Goal: Information Seeking & Learning: Learn about a topic

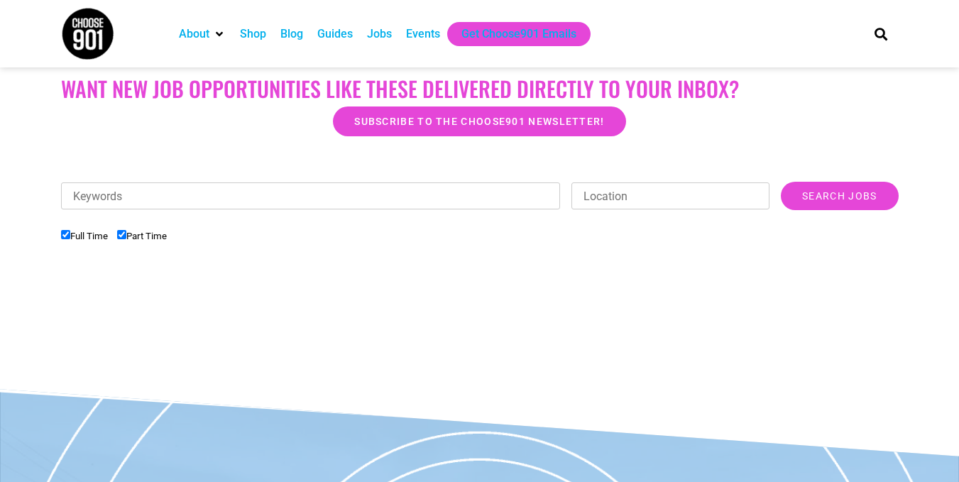
scroll to position [284, 0]
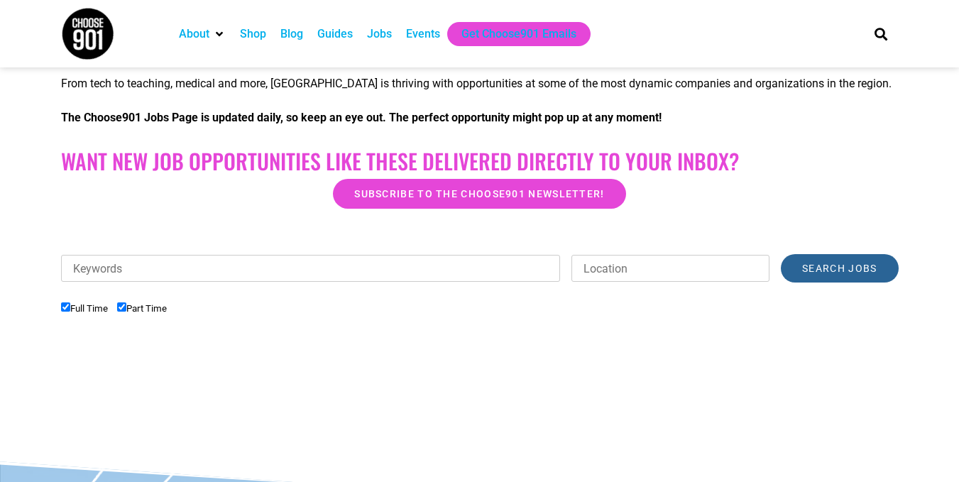
click at [861, 276] on input "Search Jobs" at bounding box center [839, 268] width 117 height 28
click at [121, 307] on input "Part Time" at bounding box center [121, 306] width 9 height 9
checkbox input "false"
click at [856, 279] on input "Search Jobs" at bounding box center [839, 268] width 117 height 28
click at [832, 258] on input "Search Jobs" at bounding box center [839, 268] width 117 height 28
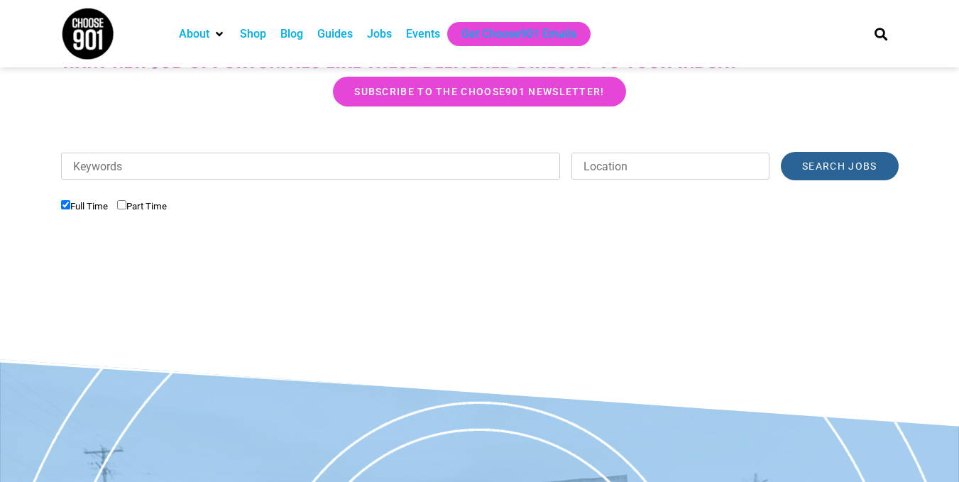
scroll to position [213, 0]
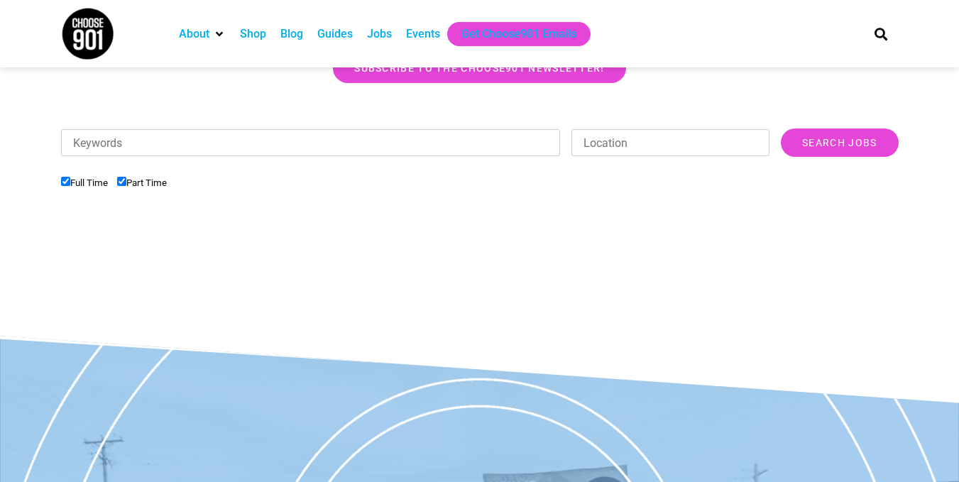
scroll to position [284, 0]
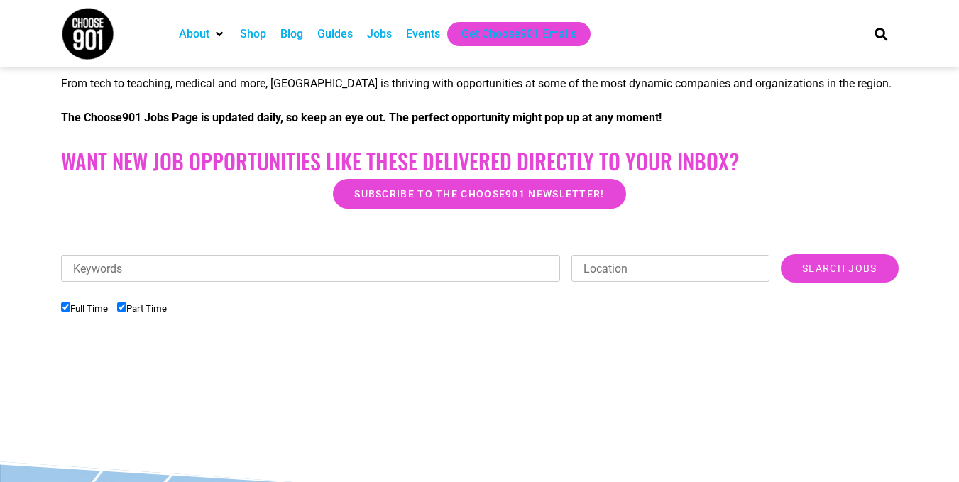
click at [643, 259] on input "Location" at bounding box center [671, 268] width 198 height 27
type input "[GEOGRAPHIC_DATA]"
click at [781, 254] on input "Search Jobs" at bounding box center [839, 268] width 117 height 28
click at [853, 279] on input "Search Jobs" at bounding box center [839, 268] width 117 height 28
click at [176, 273] on input "Keywords" at bounding box center [311, 268] width 500 height 27
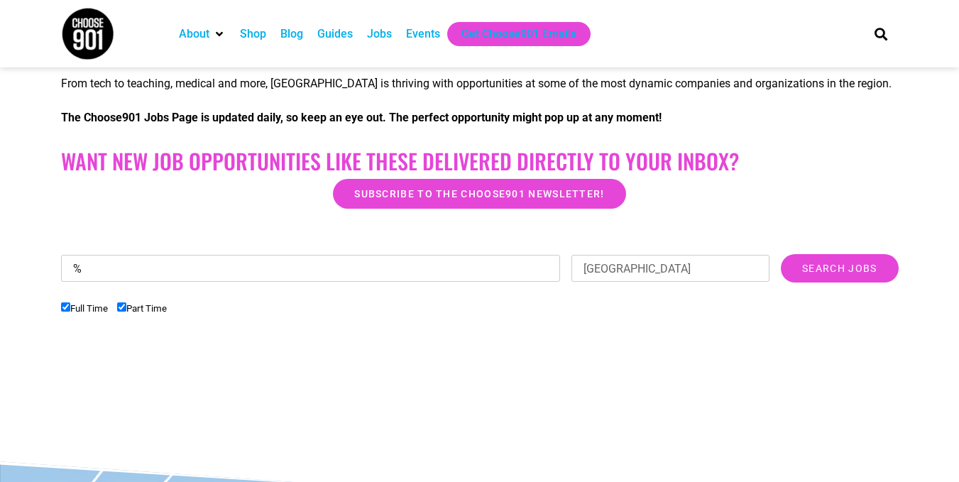
type input "%"
click at [618, 257] on input "[GEOGRAPHIC_DATA]" at bounding box center [671, 268] width 198 height 27
click at [781, 254] on input "Search Jobs" at bounding box center [839, 268] width 117 height 28
click at [846, 268] on input "Search Jobs" at bounding box center [839, 268] width 117 height 28
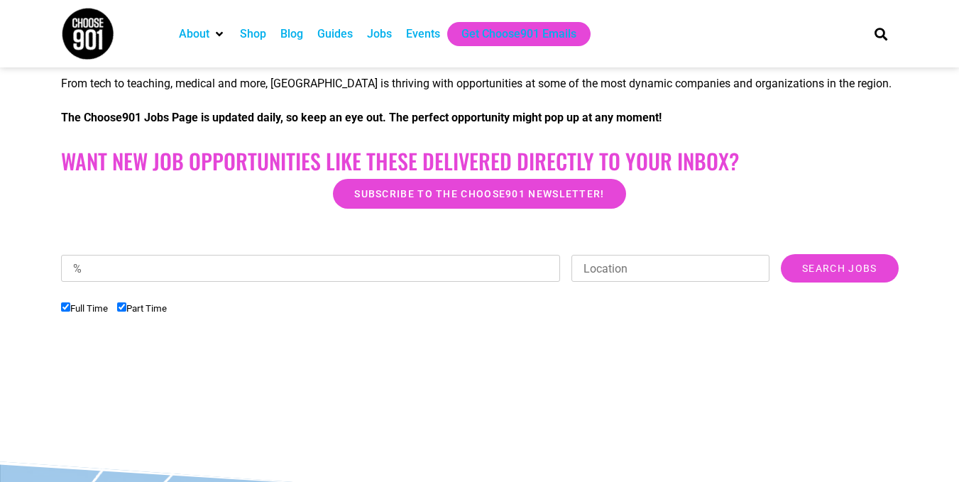
click at [376, 33] on div "Jobs" at bounding box center [379, 34] width 25 height 17
